Goal: Check status: Check status

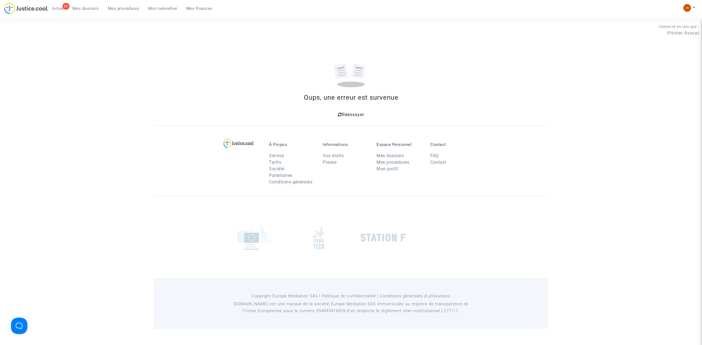
click at [342, 115] on span "Réessayer" at bounding box center [353, 114] width 22 height 5
click at [122, 6] on span "Mes procédures" at bounding box center [124, 8] width 32 height 5
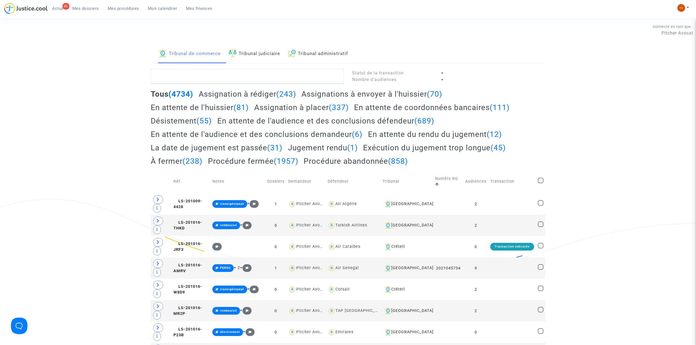
click at [260, 57] on link "Tribunal judiciaire" at bounding box center [254, 54] width 51 height 19
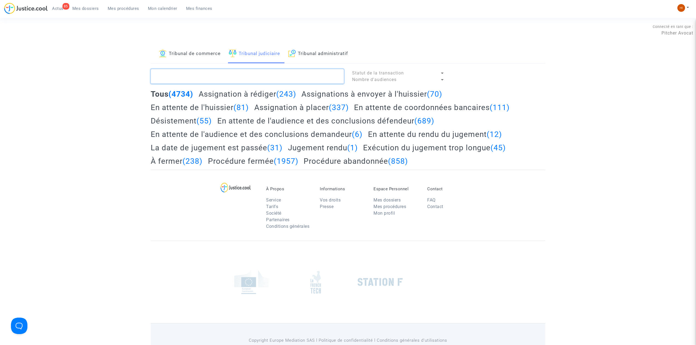
click at [261, 74] on textarea at bounding box center [247, 76] width 193 height 15
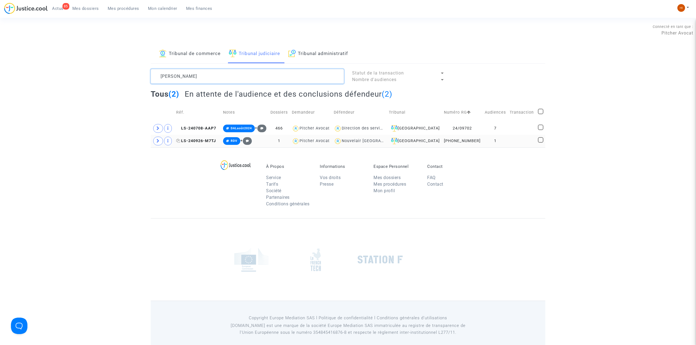
type textarea "[PERSON_NAME]"
click at [215, 141] on span "LS-240926-M7TJ" at bounding box center [196, 141] width 40 height 5
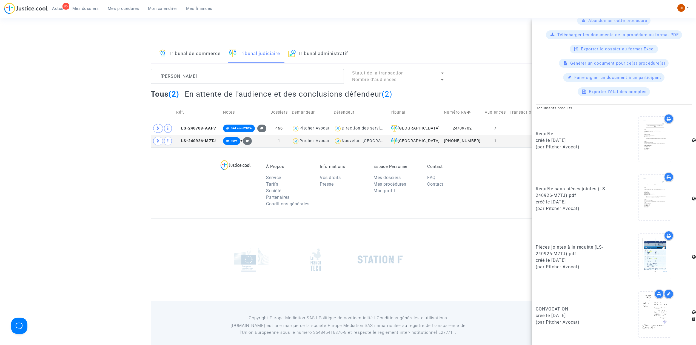
scroll to position [205, 0]
click at [143, 198] on footerbar "À Propos Service Tarifs Société Partenaires Conditions générales Informations V…" at bounding box center [348, 248] width 696 height 203
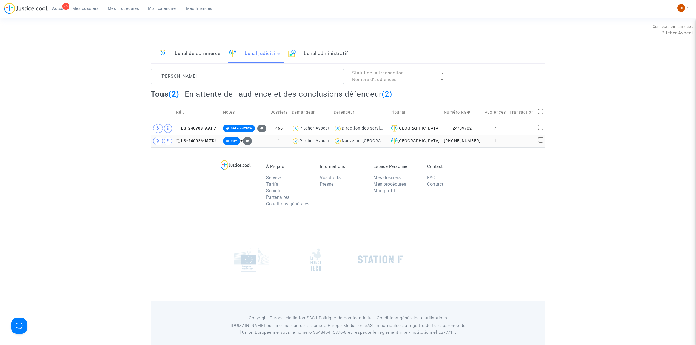
click at [199, 140] on span "LS-240926-M7TJ" at bounding box center [196, 141] width 40 height 5
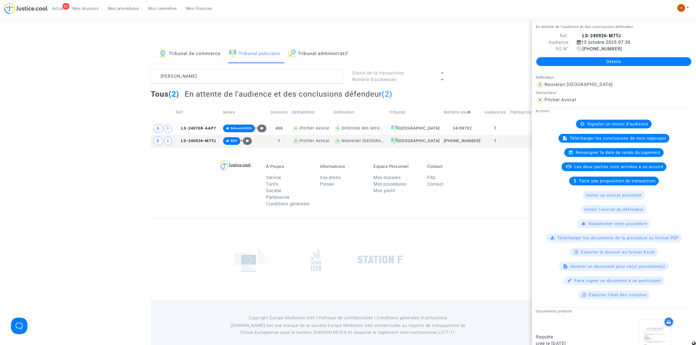
click at [579, 48] on icon at bounding box center [579, 49] width 5 height 4
drag, startPoint x: 190, startPoint y: 54, endPoint x: 190, endPoint y: 63, distance: 8.5
click at [190, 54] on link "Tribunal de commerce" at bounding box center [190, 54] width 62 height 19
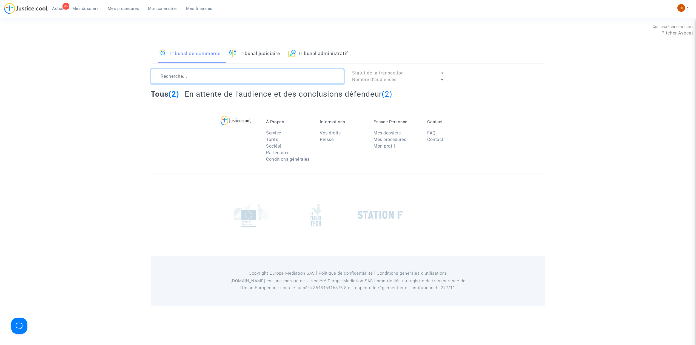
click at [195, 77] on textarea at bounding box center [247, 76] width 193 height 15
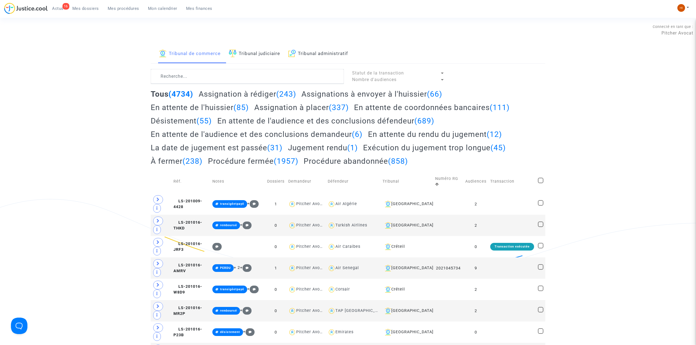
click at [333, 59] on link "Tribunal administratif" at bounding box center [318, 54] width 60 height 19
click at [328, 76] on textarea at bounding box center [247, 76] width 193 height 15
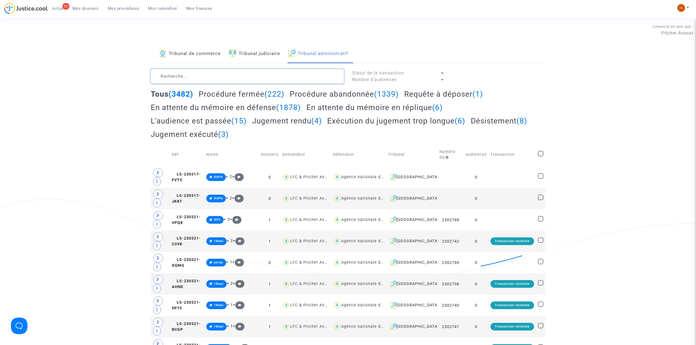
paste textarea "DAOUA NOURA"
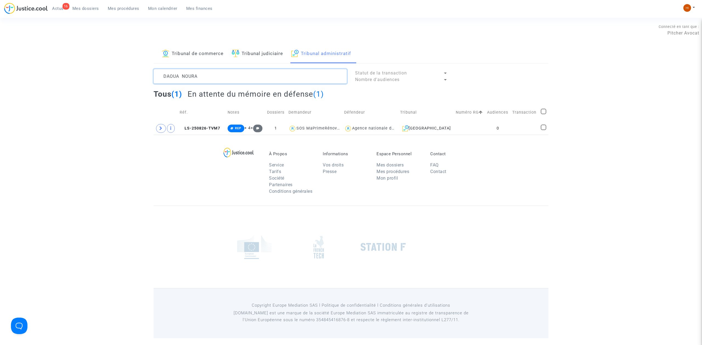
type textarea "DAOUA NOURA"
click at [515, 128] on td at bounding box center [524, 128] width 29 height 13
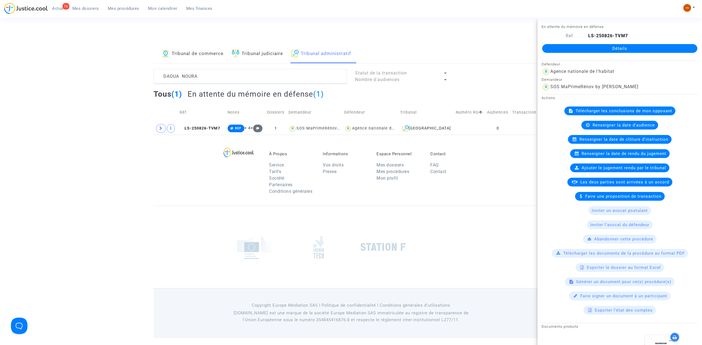
click at [605, 49] on link "Détails" at bounding box center [619, 48] width 155 height 9
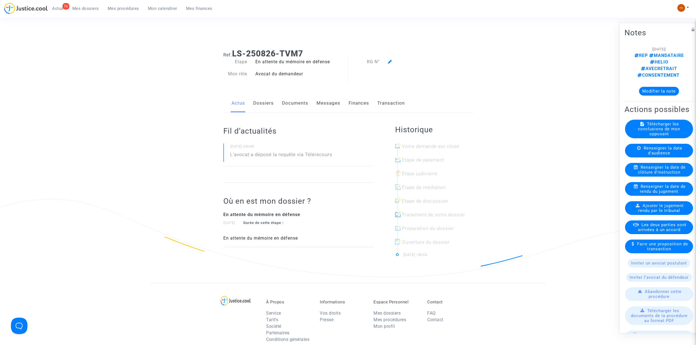
click at [389, 62] on icon at bounding box center [390, 61] width 4 height 4
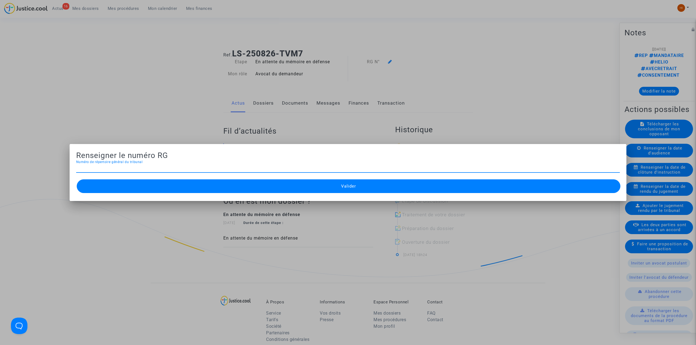
paste input "2503615"
type input "2503615"
click at [268, 189] on button "Valider" at bounding box center [349, 187] width 544 height 14
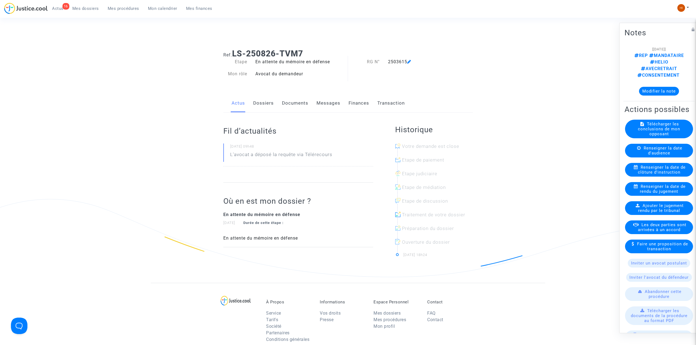
drag, startPoint x: 118, startPoint y: 7, endPoint x: 133, endPoint y: 10, distance: 15.4
click at [118, 7] on span "Mes procédures" at bounding box center [124, 8] width 32 height 5
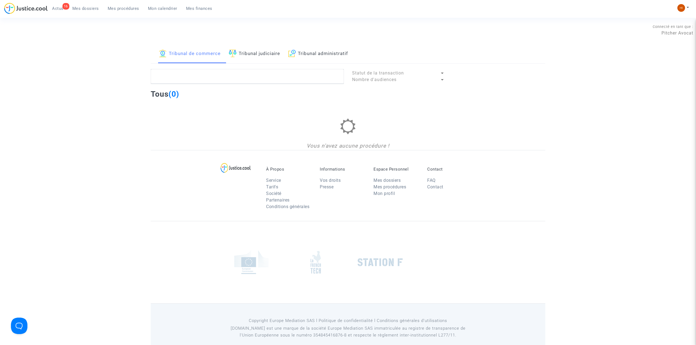
click at [303, 49] on link "Tribunal administratif" at bounding box center [318, 54] width 60 height 19
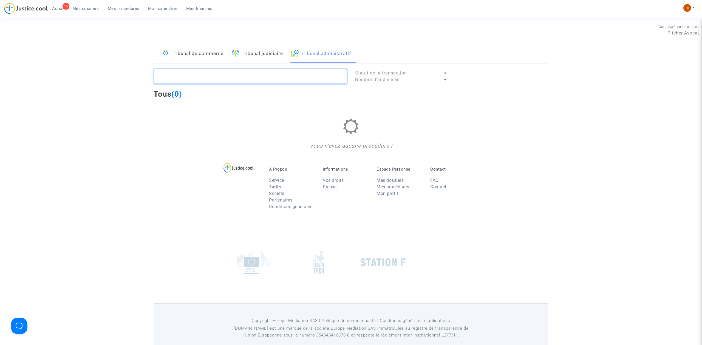
paste textarea "[PERSON_NAME]"
click at [298, 75] on textarea at bounding box center [250, 76] width 193 height 15
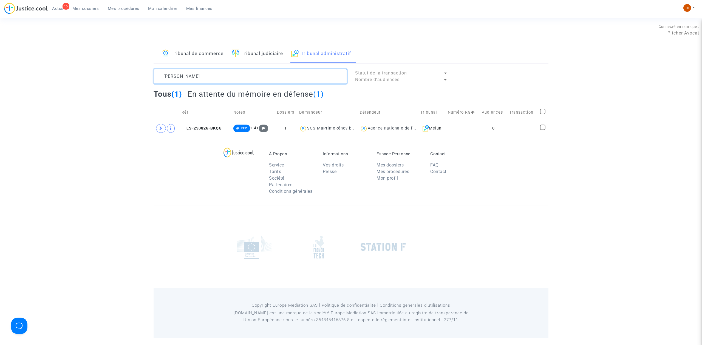
type textarea "[PERSON_NAME]"
click at [213, 129] on span "LS-250826-BKQG" at bounding box center [201, 128] width 40 height 5
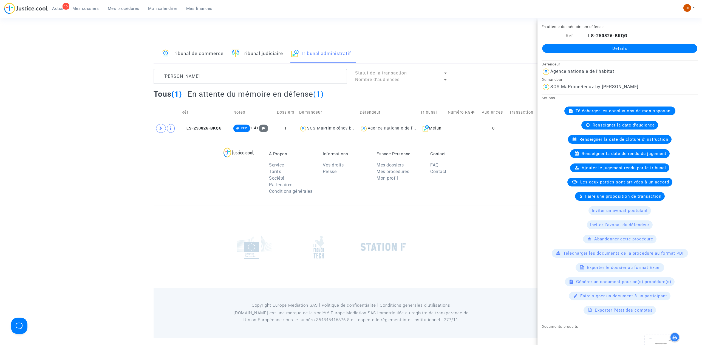
drag, startPoint x: 632, startPoint y: 50, endPoint x: 400, endPoint y: 7, distance: 236.4
click at [631, 50] on link "Détails" at bounding box center [619, 48] width 155 height 9
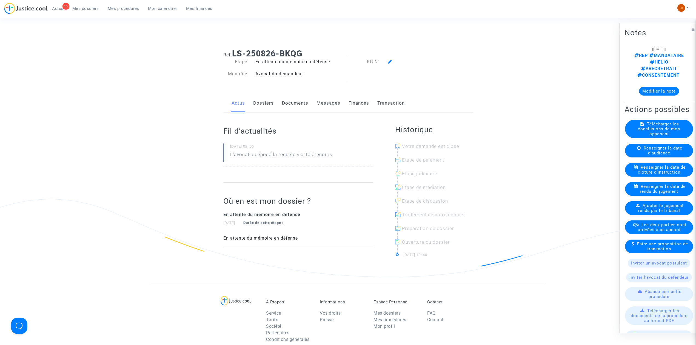
click at [391, 63] on icon at bounding box center [390, 61] width 4 height 4
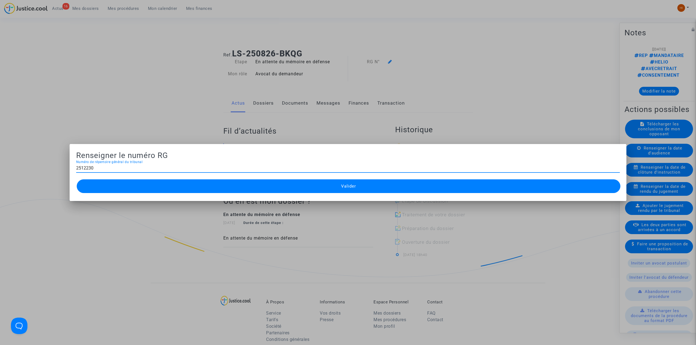
type input "2512230"
click at [329, 190] on button "Valider" at bounding box center [349, 187] width 544 height 14
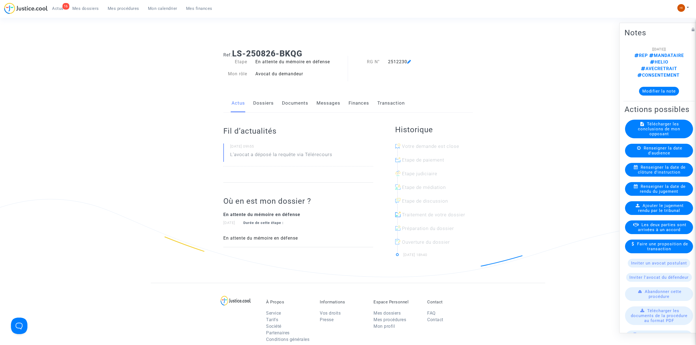
click at [121, 10] on span "Mes procédures" at bounding box center [124, 8] width 32 height 5
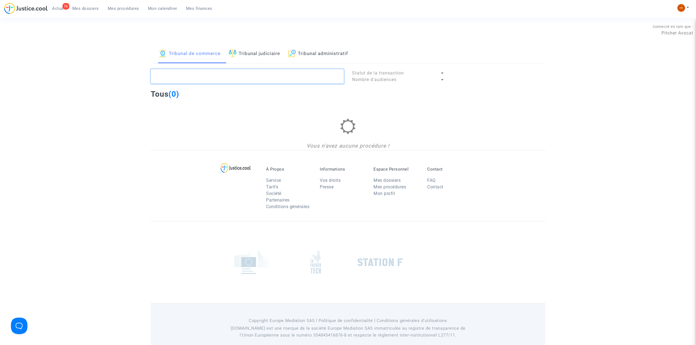
click at [309, 77] on textarea at bounding box center [247, 76] width 193 height 15
click at [317, 50] on link "Tribunal administratif" at bounding box center [318, 54] width 60 height 19
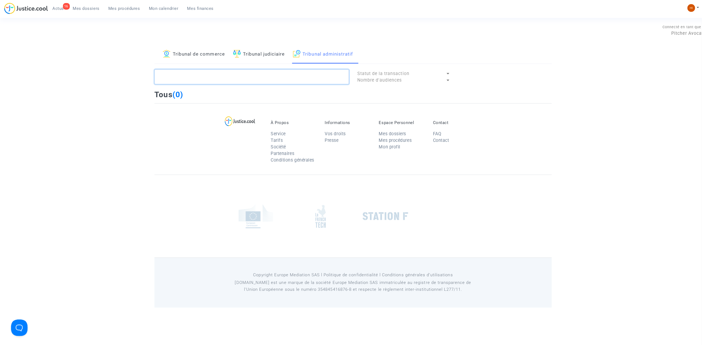
click at [306, 75] on textarea at bounding box center [250, 76] width 193 height 15
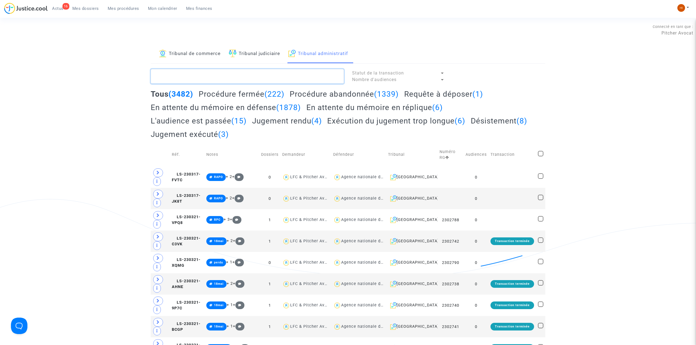
paste textarea "[PERSON_NAME] [PERSON_NAME]"
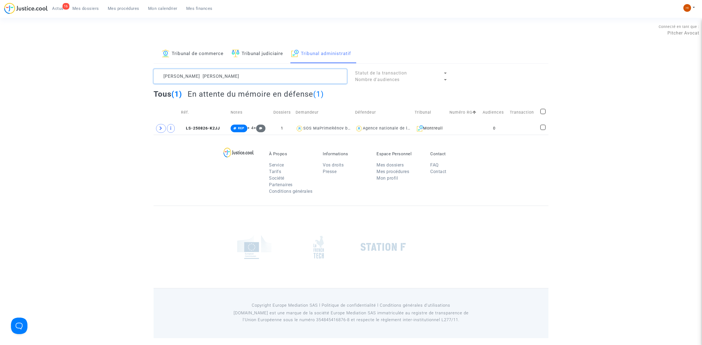
type textarea "[PERSON_NAME] [PERSON_NAME]"
click at [198, 134] on td "LS-250826-K2JJ" at bounding box center [203, 128] width 49 height 13
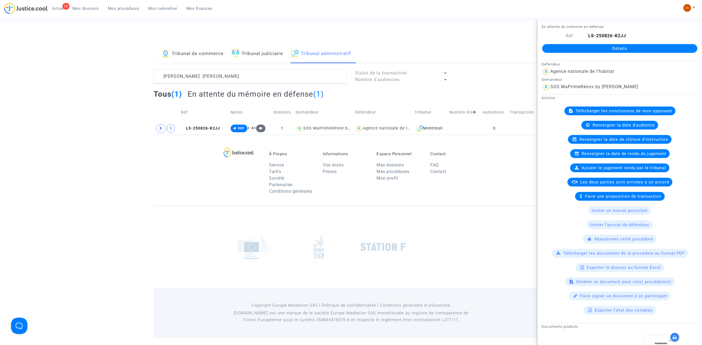
click at [598, 47] on link "Détails" at bounding box center [619, 48] width 155 height 9
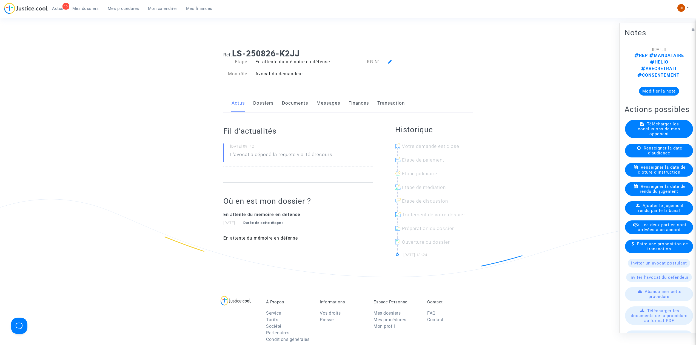
click at [388, 63] on icon at bounding box center [390, 61] width 4 height 4
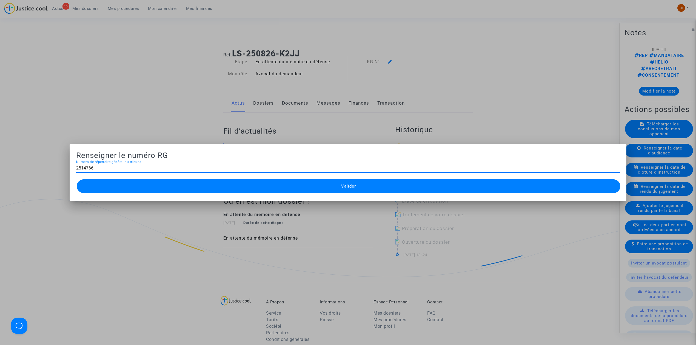
type input "2514766"
click at [332, 181] on button "Valider" at bounding box center [349, 187] width 544 height 14
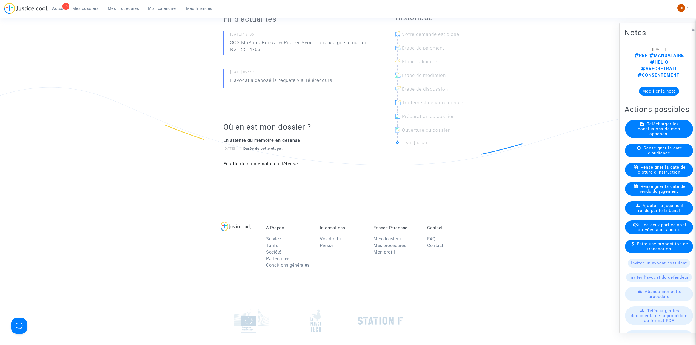
scroll to position [146, 0]
